Goal: Task Accomplishment & Management: Use online tool/utility

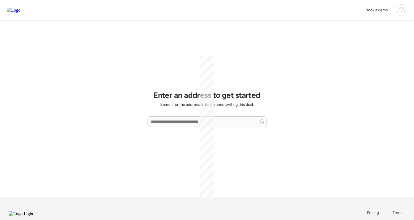
click at [402, 12] on icon at bounding box center [402, 10] width 2 height 1
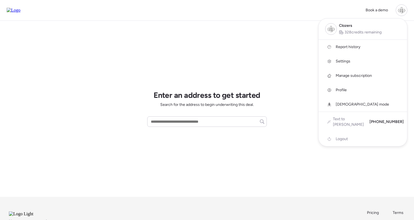
click at [345, 48] on span "Report history" at bounding box center [348, 47] width 25 height 6
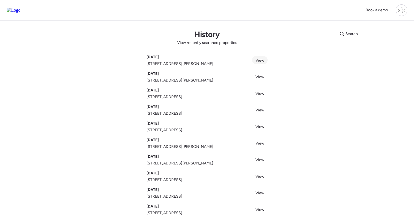
click at [259, 61] on span "View" at bounding box center [259, 60] width 9 height 5
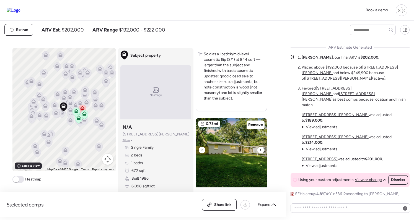
scroll to position [671, 0]
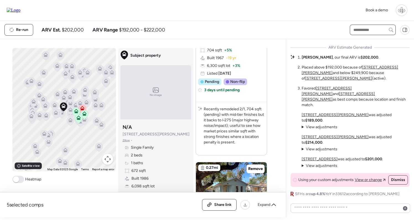
click at [353, 29] on input "text" at bounding box center [372, 30] width 41 height 8
type input "****"
click at [354, 36] on div "[STREET_ADDRESS]" at bounding box center [373, 40] width 46 height 10
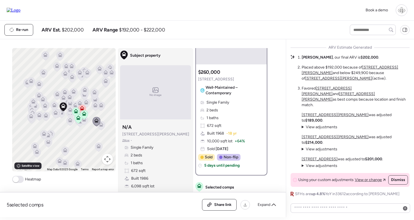
scroll to position [54, 0]
click at [363, 32] on input "text" at bounding box center [372, 30] width 41 height 8
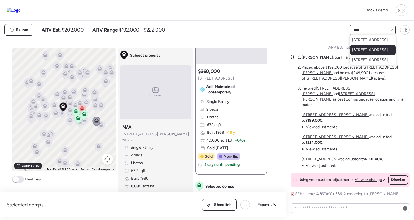
type input "****"
click at [361, 53] on span "[STREET_ADDRESS]" at bounding box center [370, 50] width 36 height 6
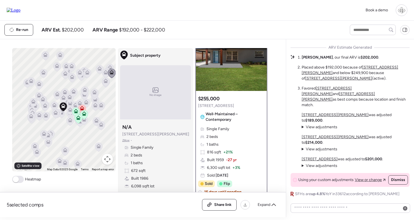
scroll to position [28, 0]
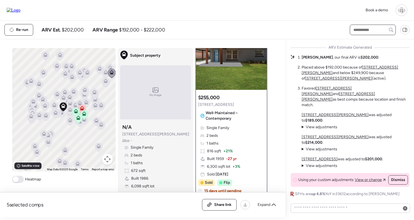
click at [369, 30] on input "text" at bounding box center [372, 30] width 41 height 8
type input "*****"
click at [367, 40] on span "[STREET_ADDRESS]" at bounding box center [370, 40] width 36 height 6
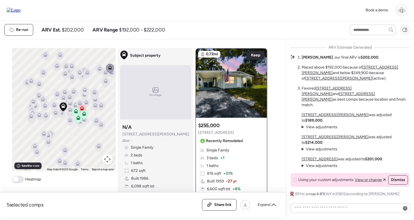
scroll to position [18, 0]
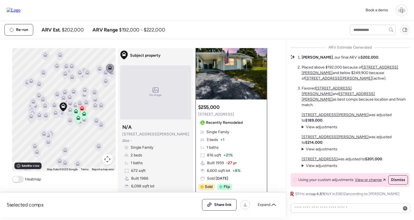
click at [229, 80] on div at bounding box center [231, 64] width 71 height 69
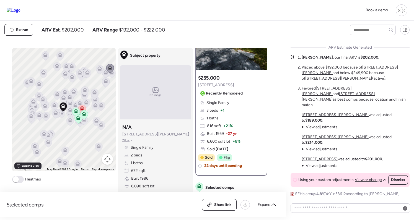
scroll to position [45, 0]
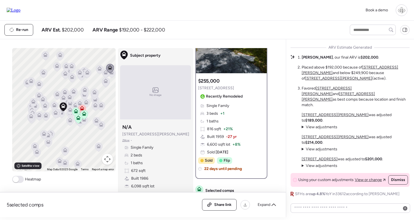
click at [81, 110] on icon at bounding box center [82, 110] width 4 height 2
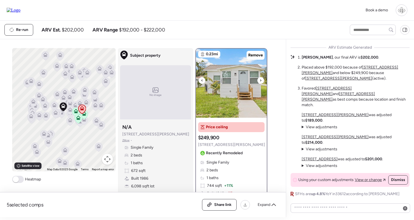
scroll to position [0, 0]
click at [260, 81] on icon at bounding box center [261, 80] width 2 height 7
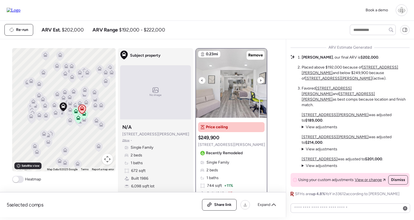
click at [260, 81] on icon at bounding box center [261, 80] width 2 height 7
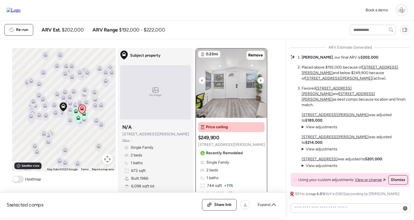
click at [260, 81] on icon at bounding box center [261, 80] width 2 height 7
